Goal: Task Accomplishment & Management: Use online tool/utility

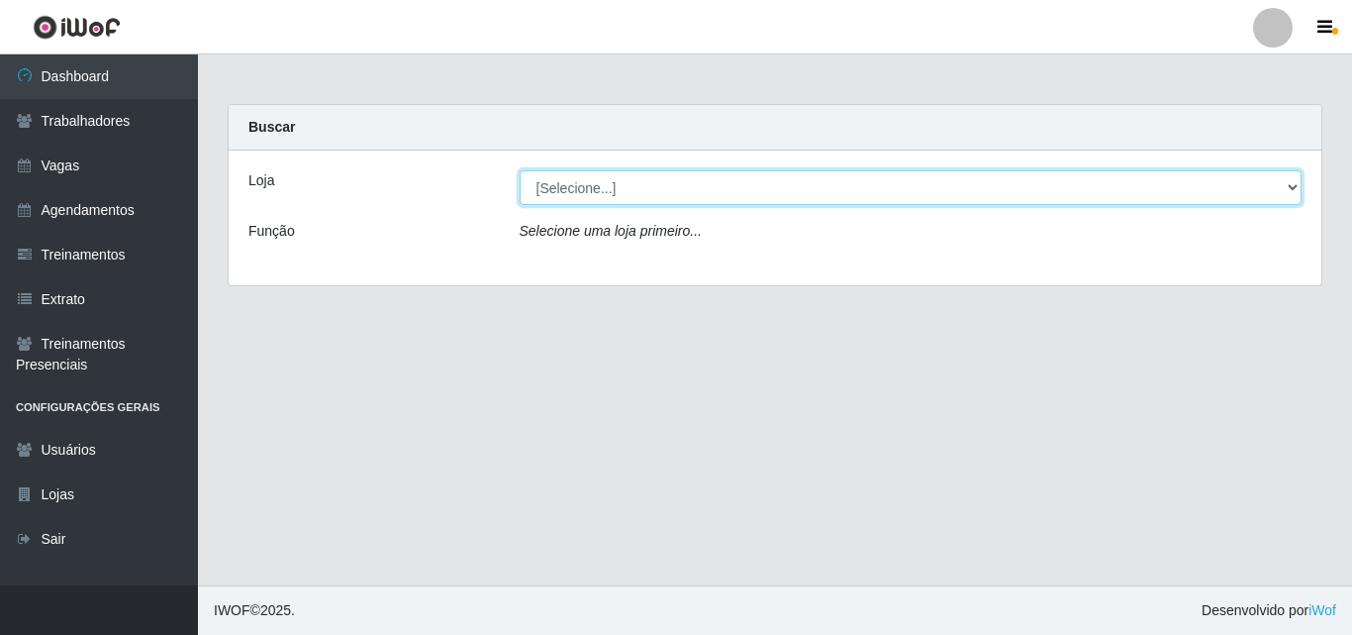
click at [1280, 186] on select "[Selecione...] Castelinho Supermercado" at bounding box center [911, 187] width 783 height 35
select select "377"
click at [520, 170] on select "[Selecione...] Castelinho Supermercado" at bounding box center [911, 187] width 783 height 35
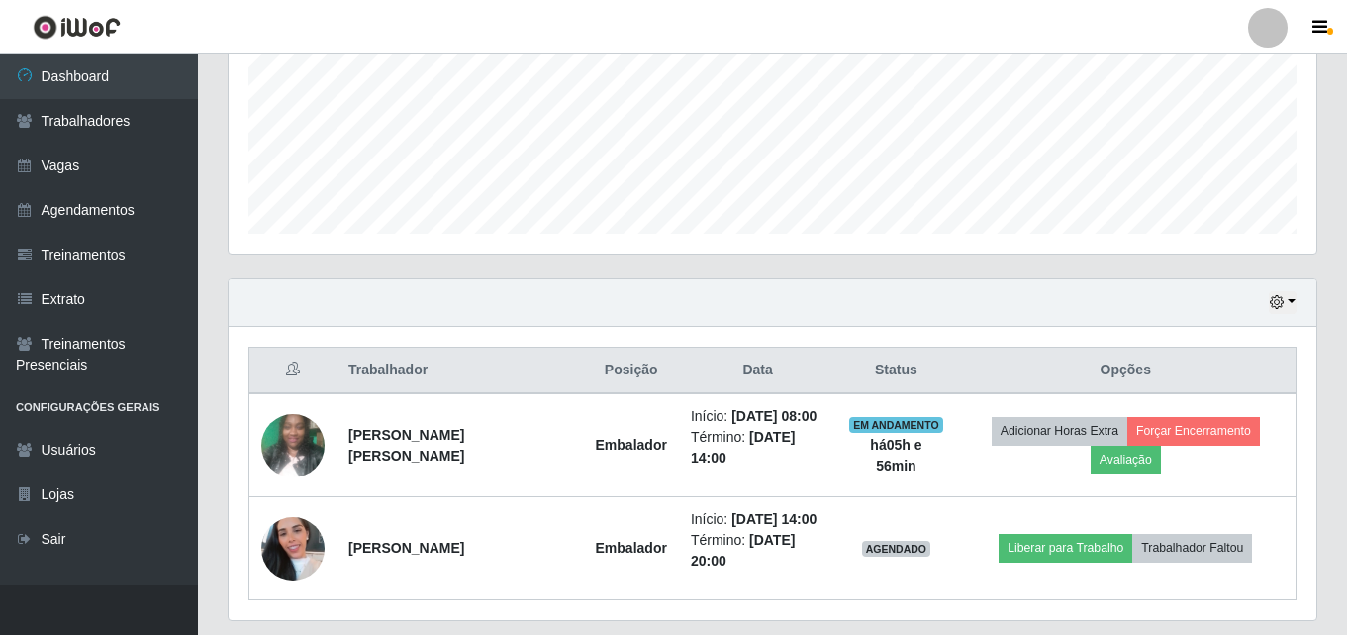
scroll to position [534, 0]
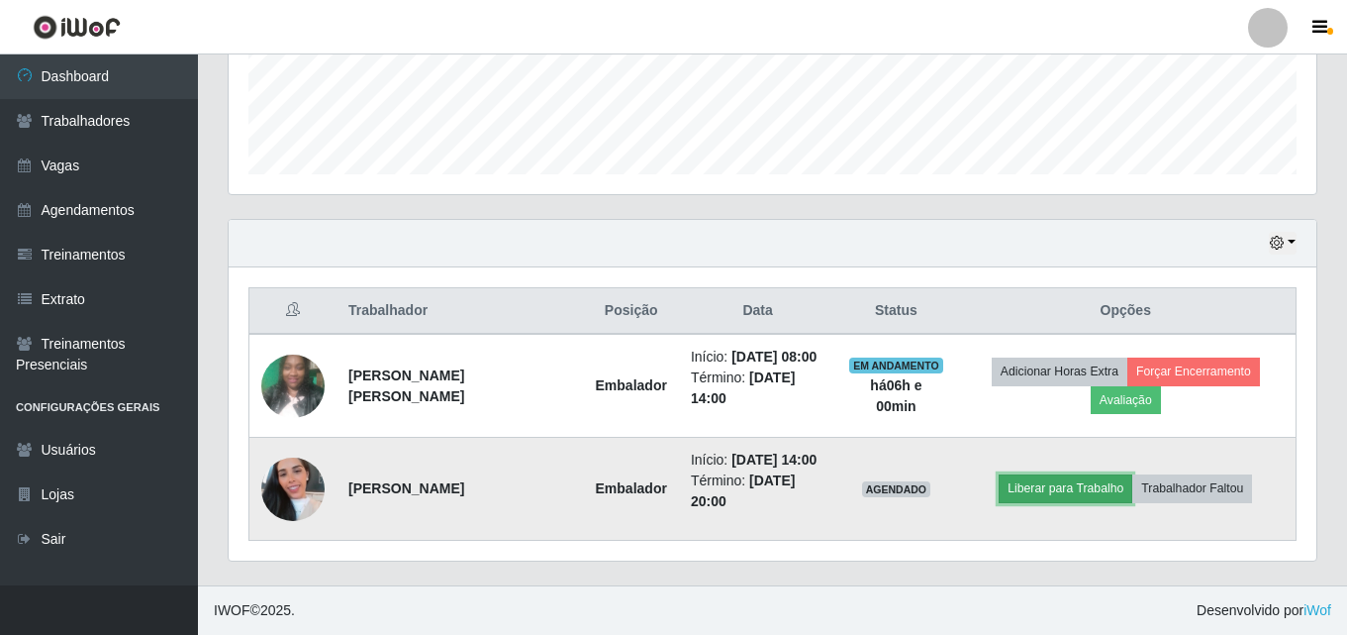
click at [1050, 485] on button "Liberar para Trabalho" at bounding box center [1066, 488] width 134 height 28
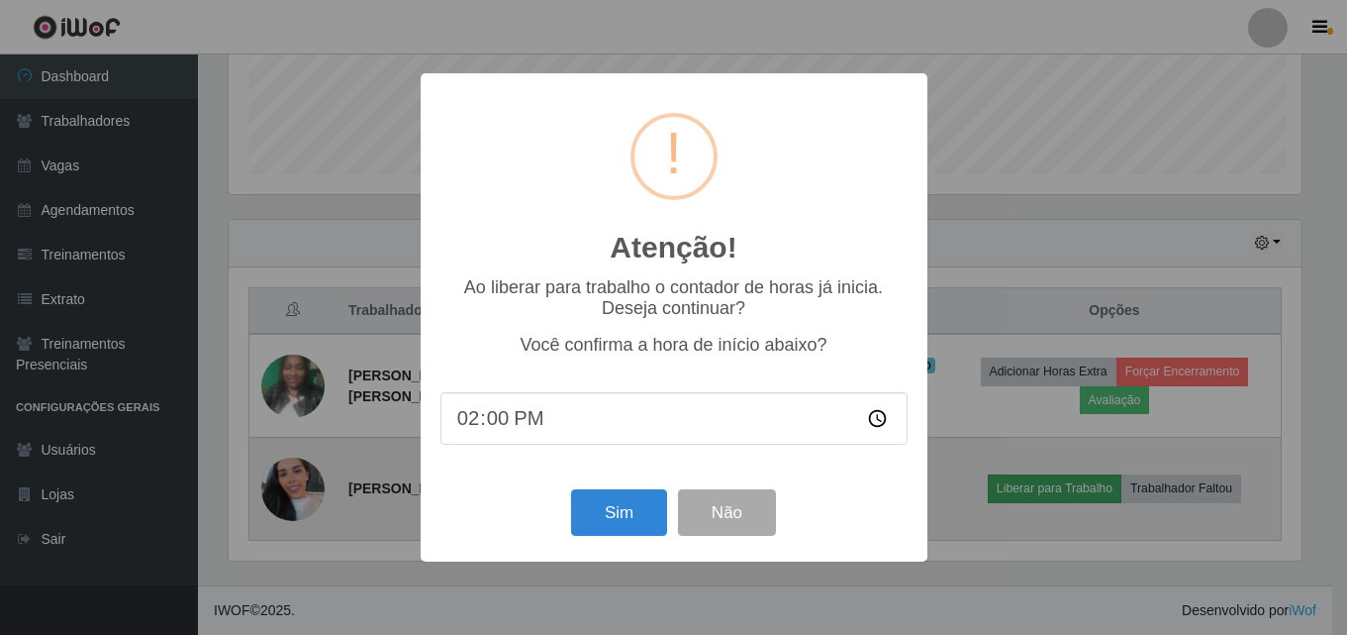
scroll to position [411, 1078]
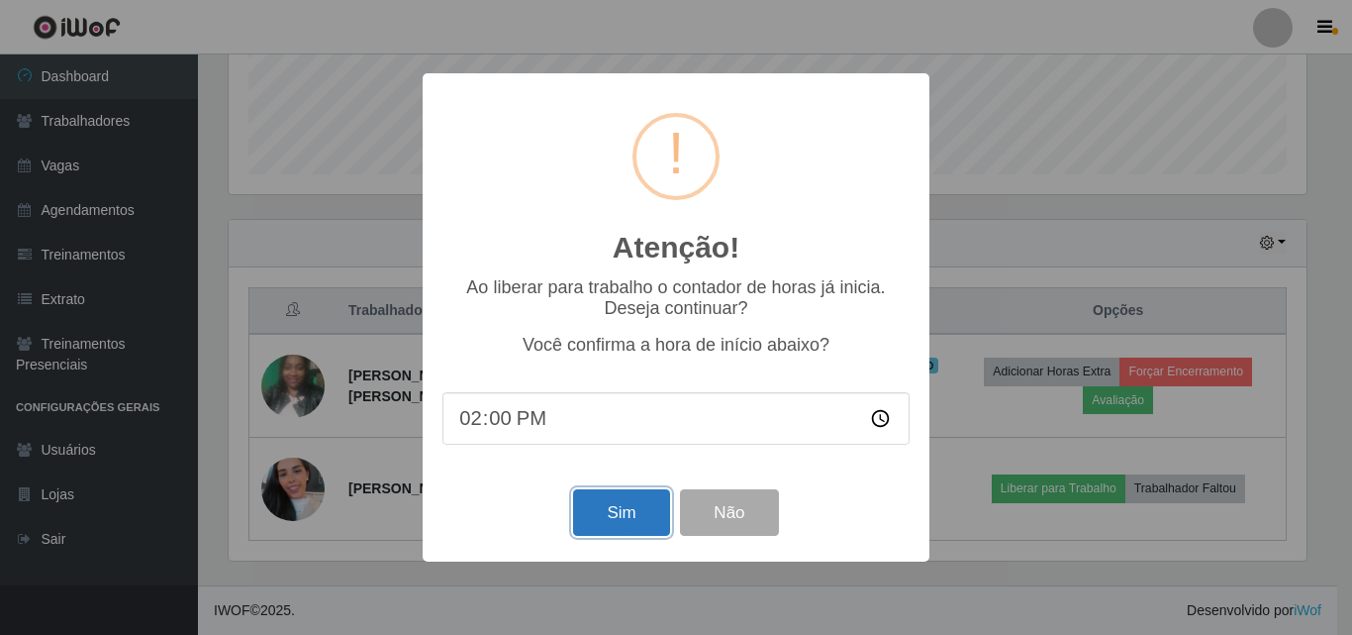
click at [620, 508] on button "Sim" at bounding box center [621, 512] width 96 height 47
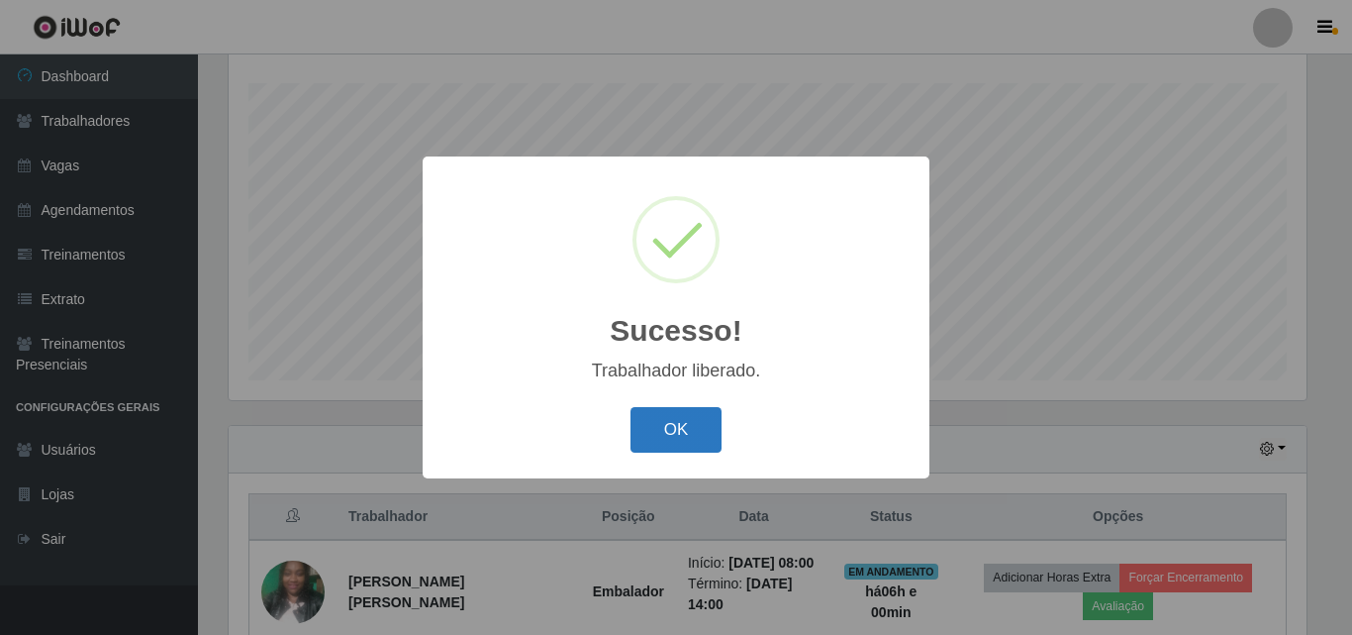
click at [658, 443] on button "OK" at bounding box center [677, 430] width 92 height 47
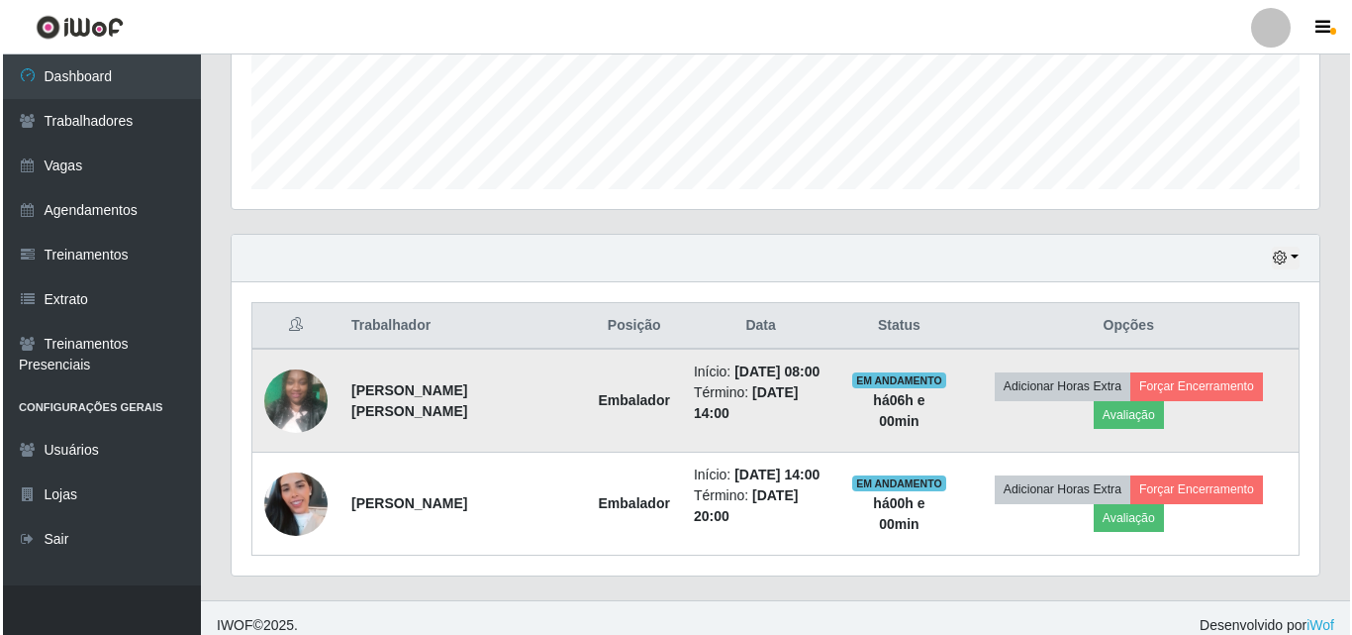
scroll to position [534, 0]
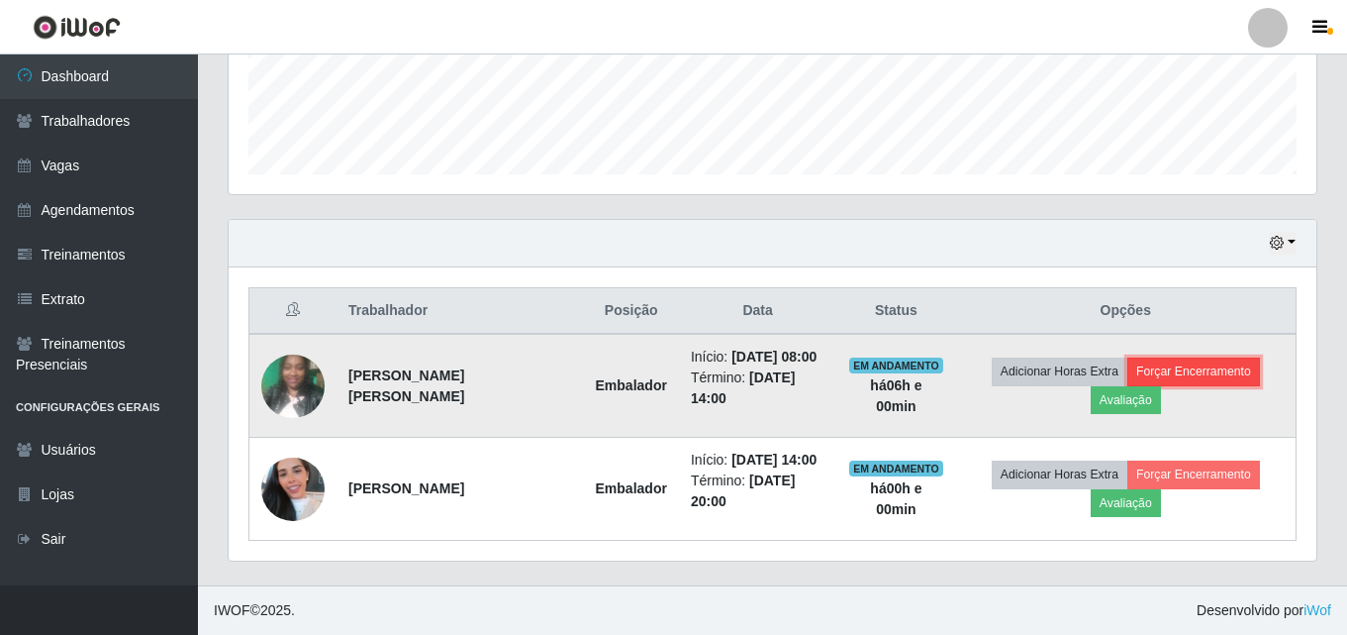
click at [1188, 374] on button "Forçar Encerramento" at bounding box center [1194, 371] width 133 height 28
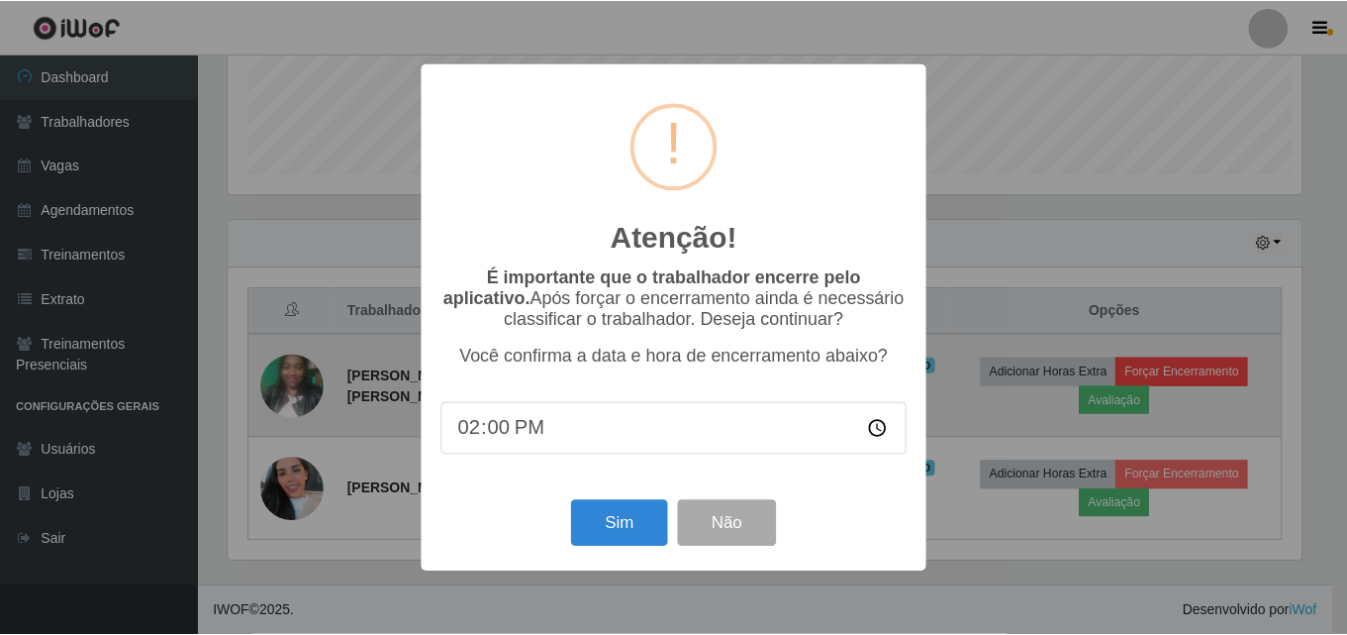
scroll to position [411, 1078]
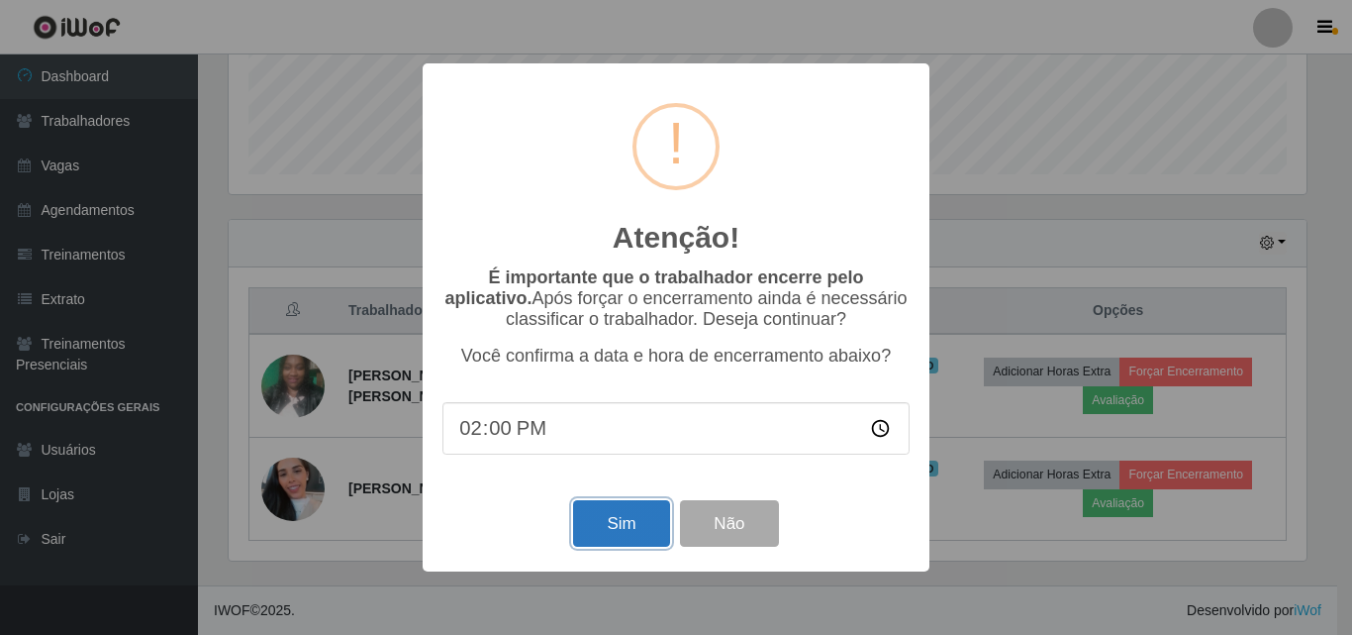
click at [633, 530] on button "Sim" at bounding box center [621, 523] width 96 height 47
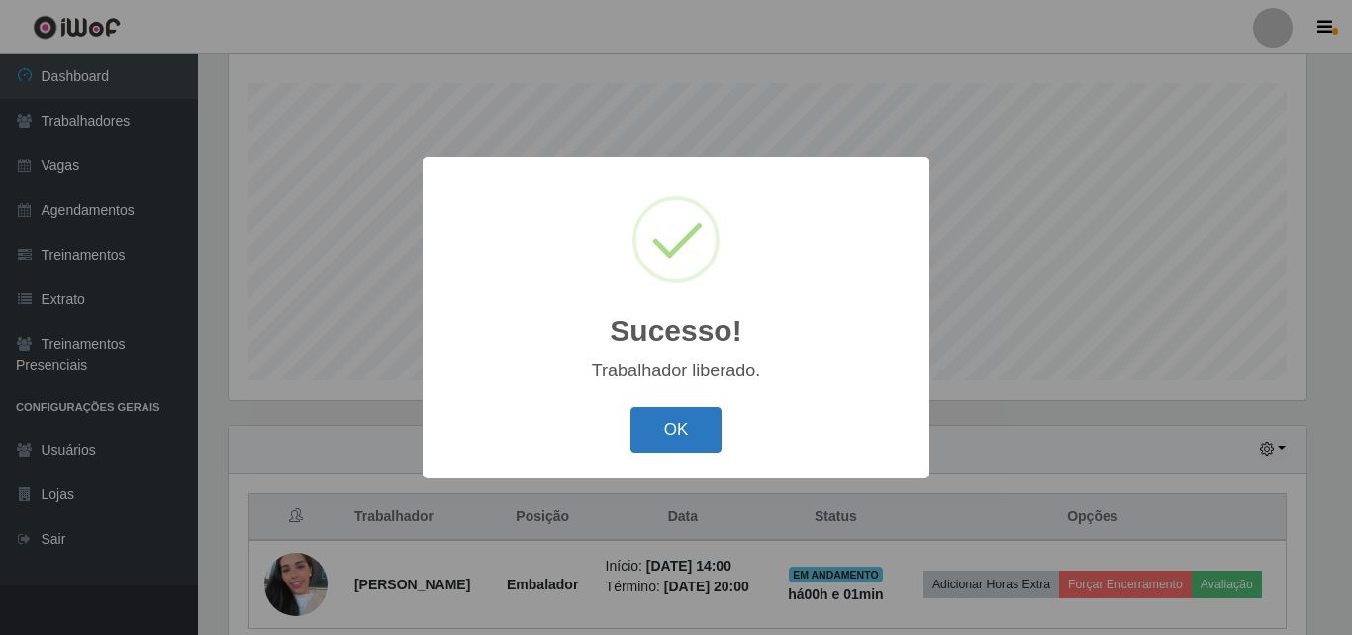
click at [676, 447] on button "OK" at bounding box center [677, 430] width 92 height 47
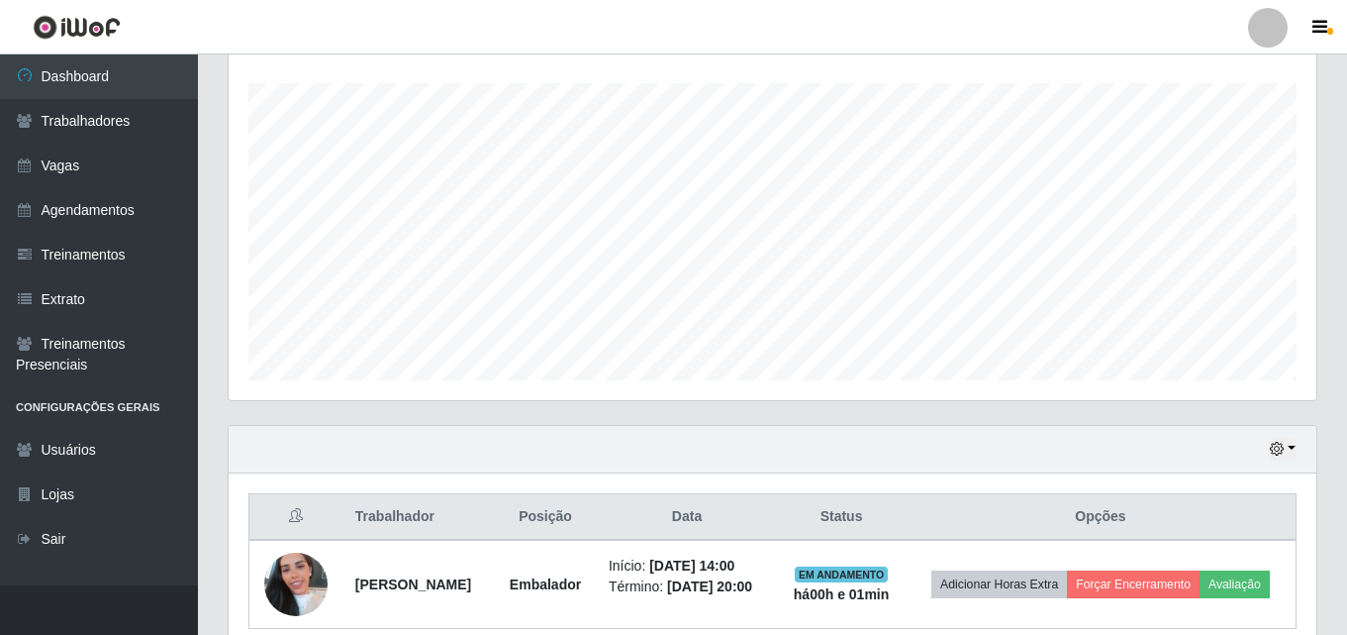
scroll to position [416, 0]
